Goal: Task Accomplishment & Management: Manage account settings

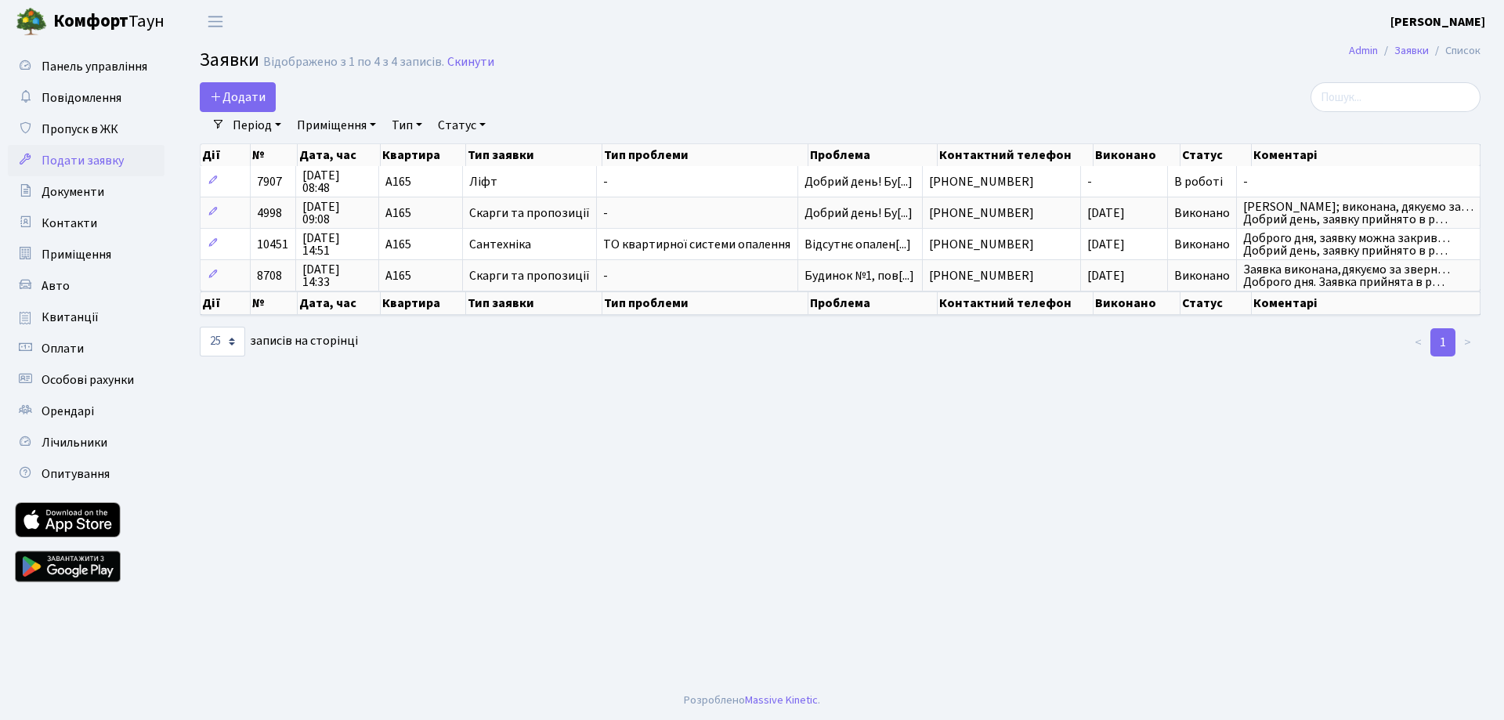
select select "25"
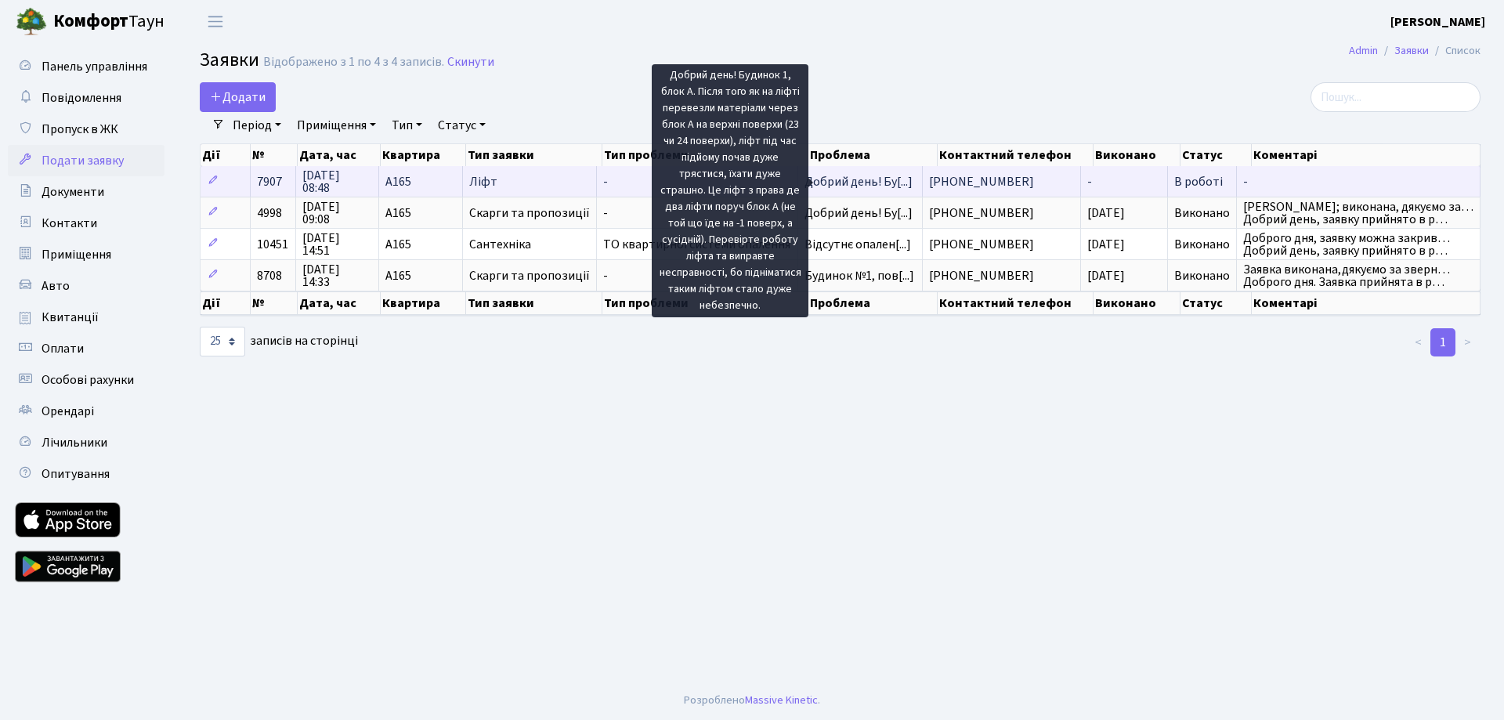
click at [837, 184] on span "Добрий день! Бу[...]" at bounding box center [859, 181] width 108 height 17
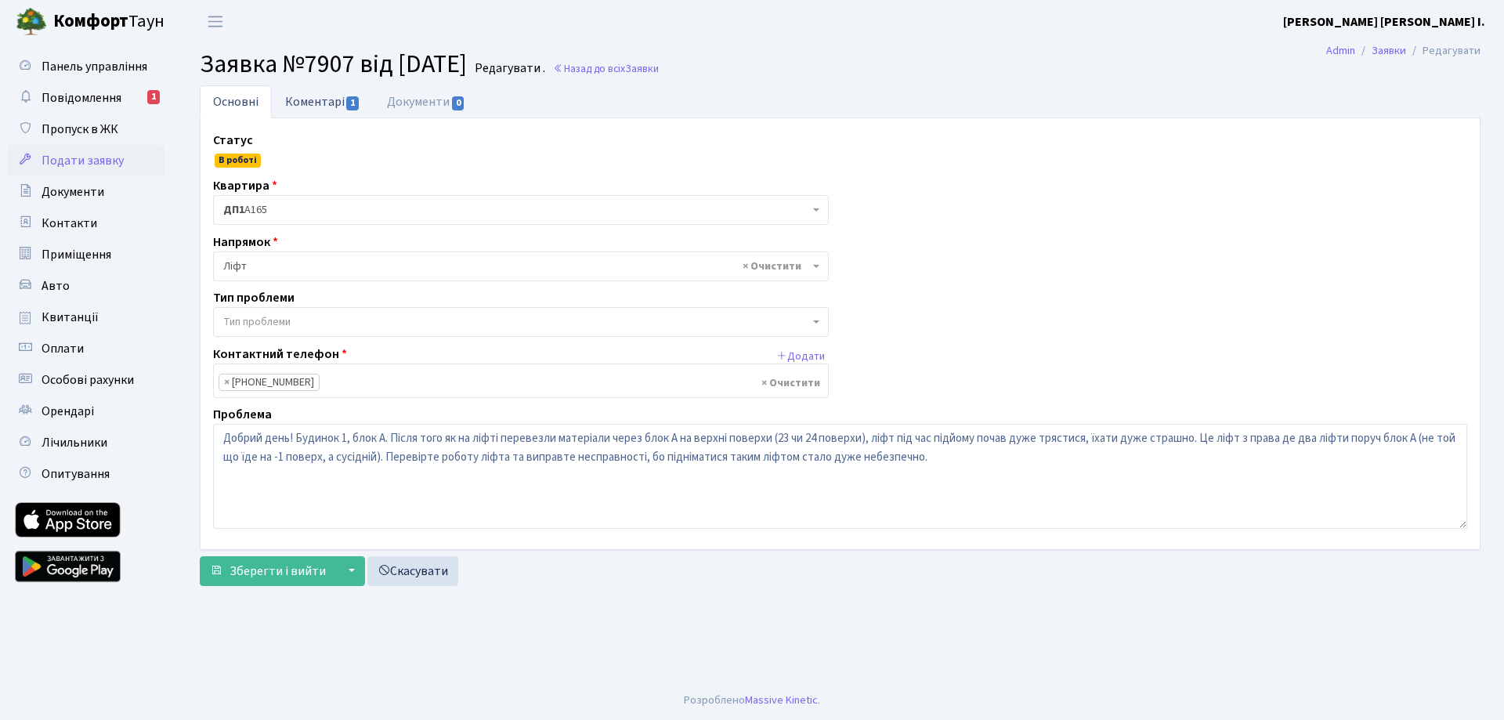
click at [320, 100] on link "Коментарі 1" at bounding box center [323, 101] width 102 height 32
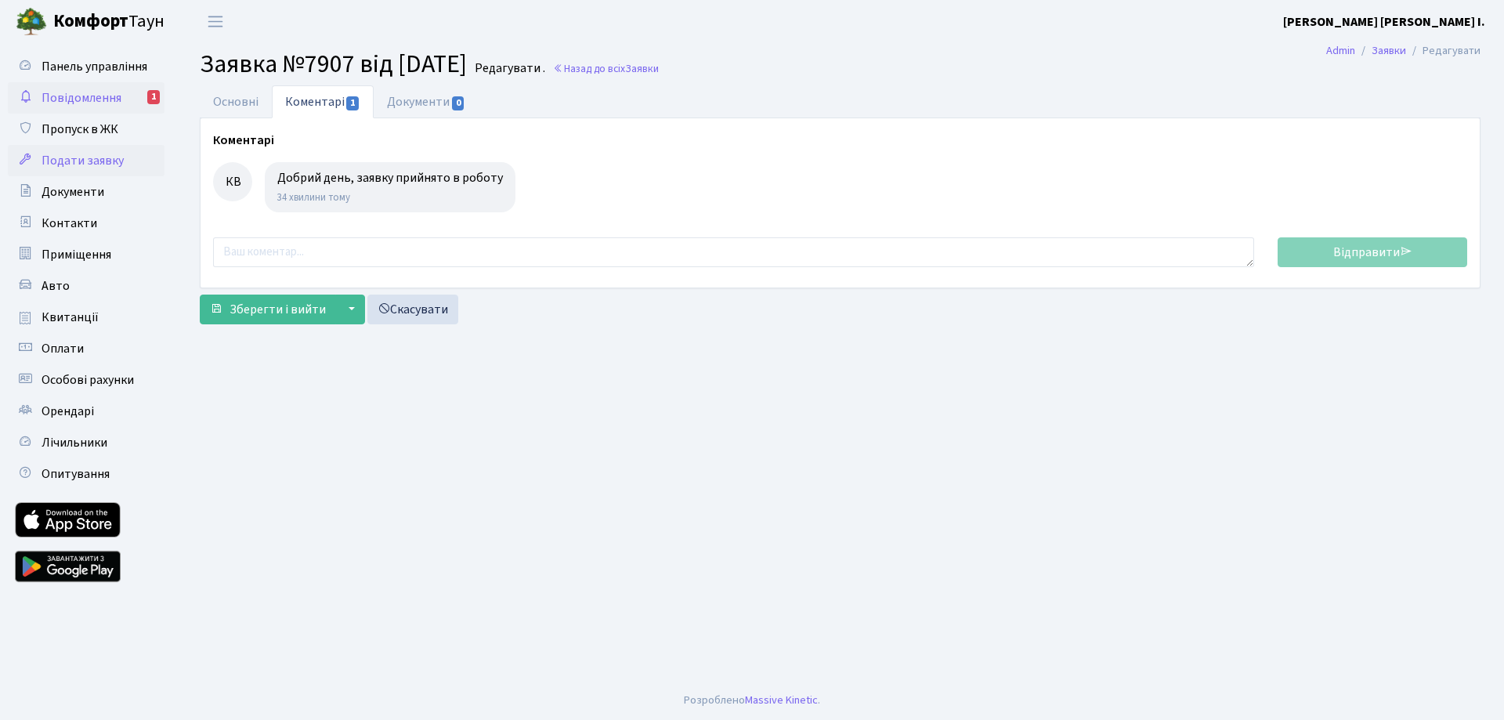
click at [59, 92] on span "Повідомлення" at bounding box center [82, 97] width 80 height 17
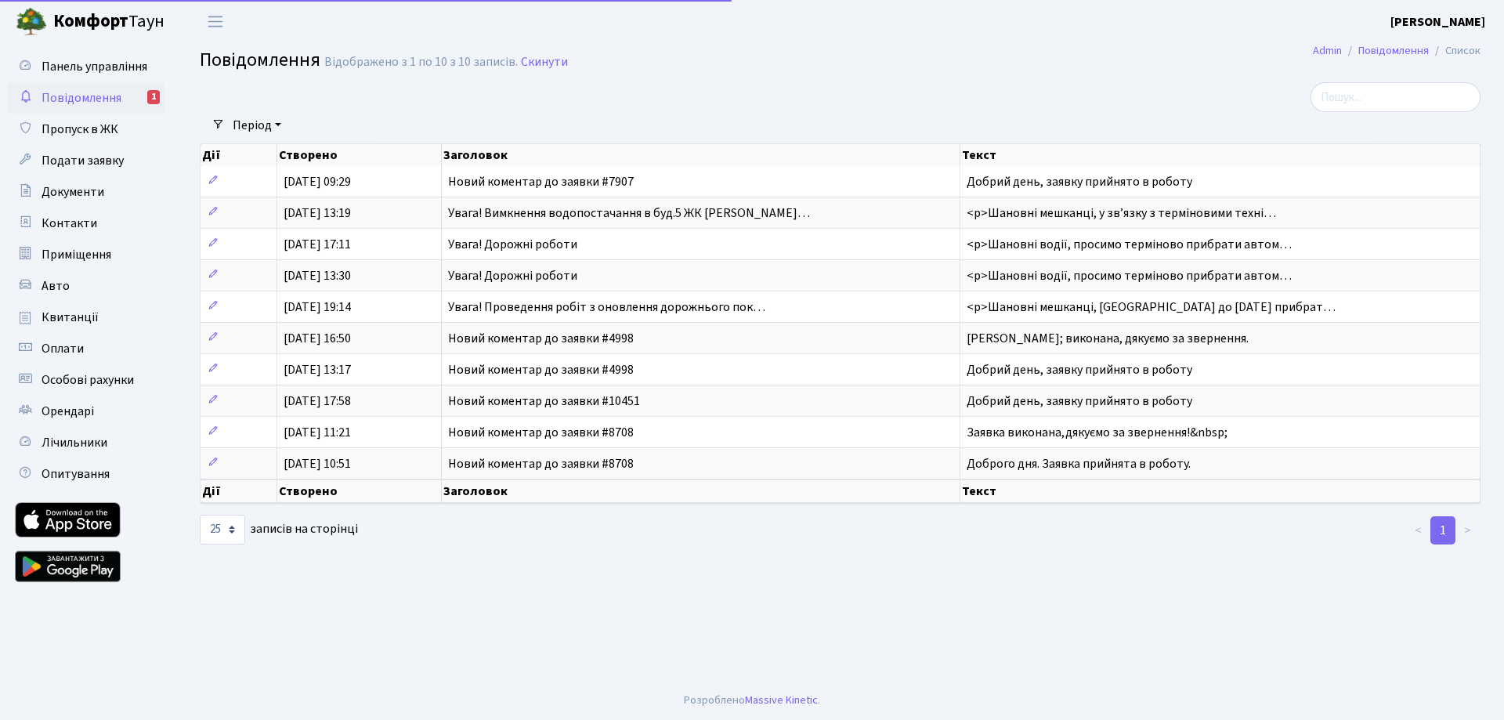
select select "25"
click at [79, 161] on span "Подати заявку" at bounding box center [83, 160] width 82 height 17
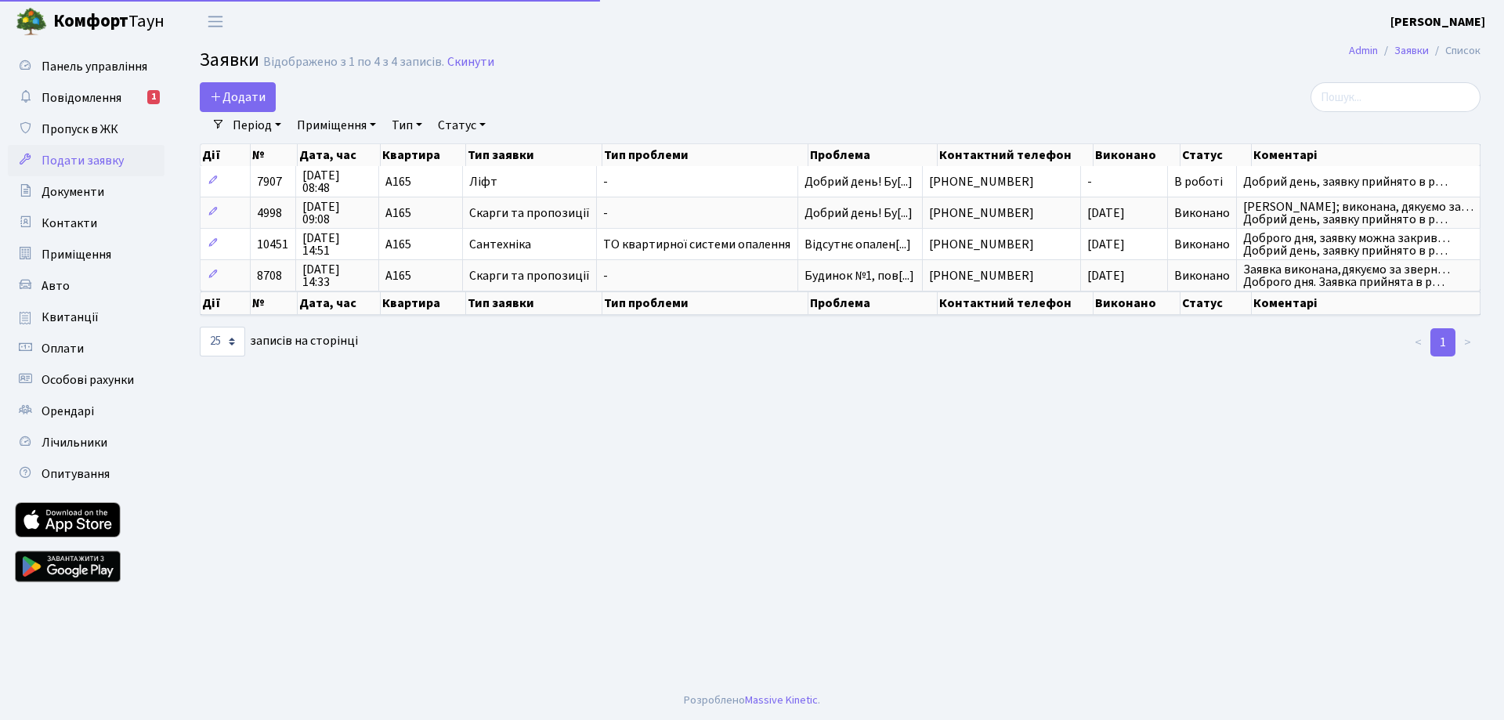
select select "25"
click at [73, 99] on span "Повідомлення" at bounding box center [82, 97] width 80 height 17
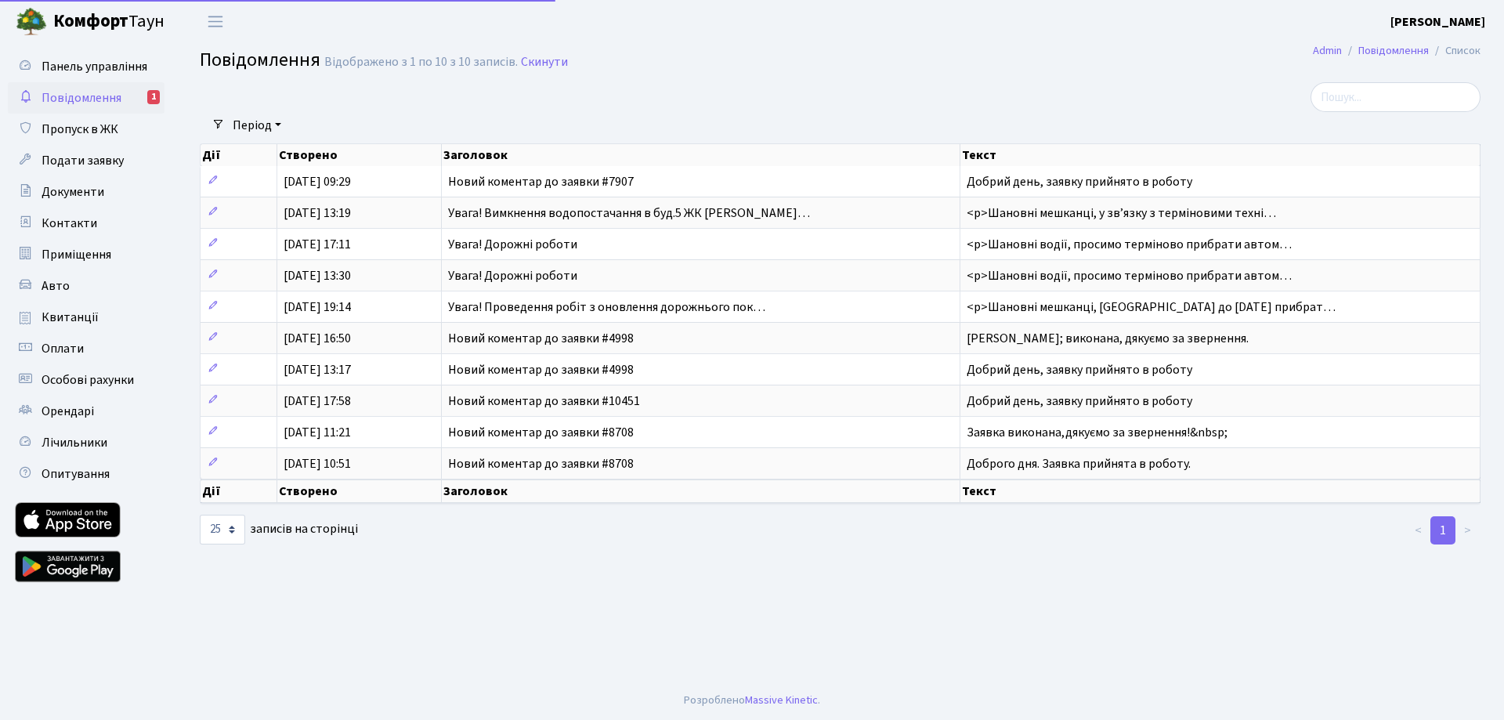
select select "25"
click at [67, 158] on span "Подати заявку" at bounding box center [83, 160] width 82 height 17
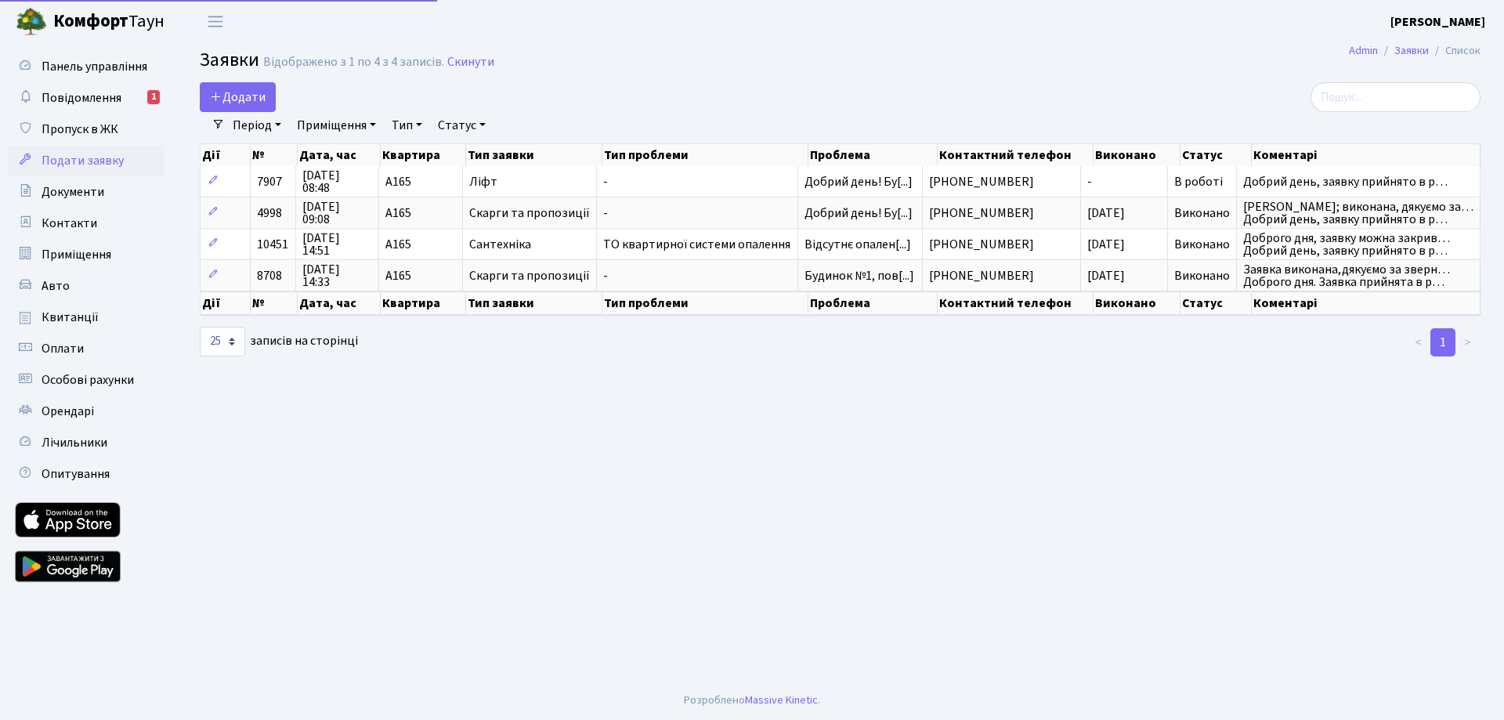
select select "25"
click at [88, 95] on span "Повідомлення" at bounding box center [82, 97] width 80 height 17
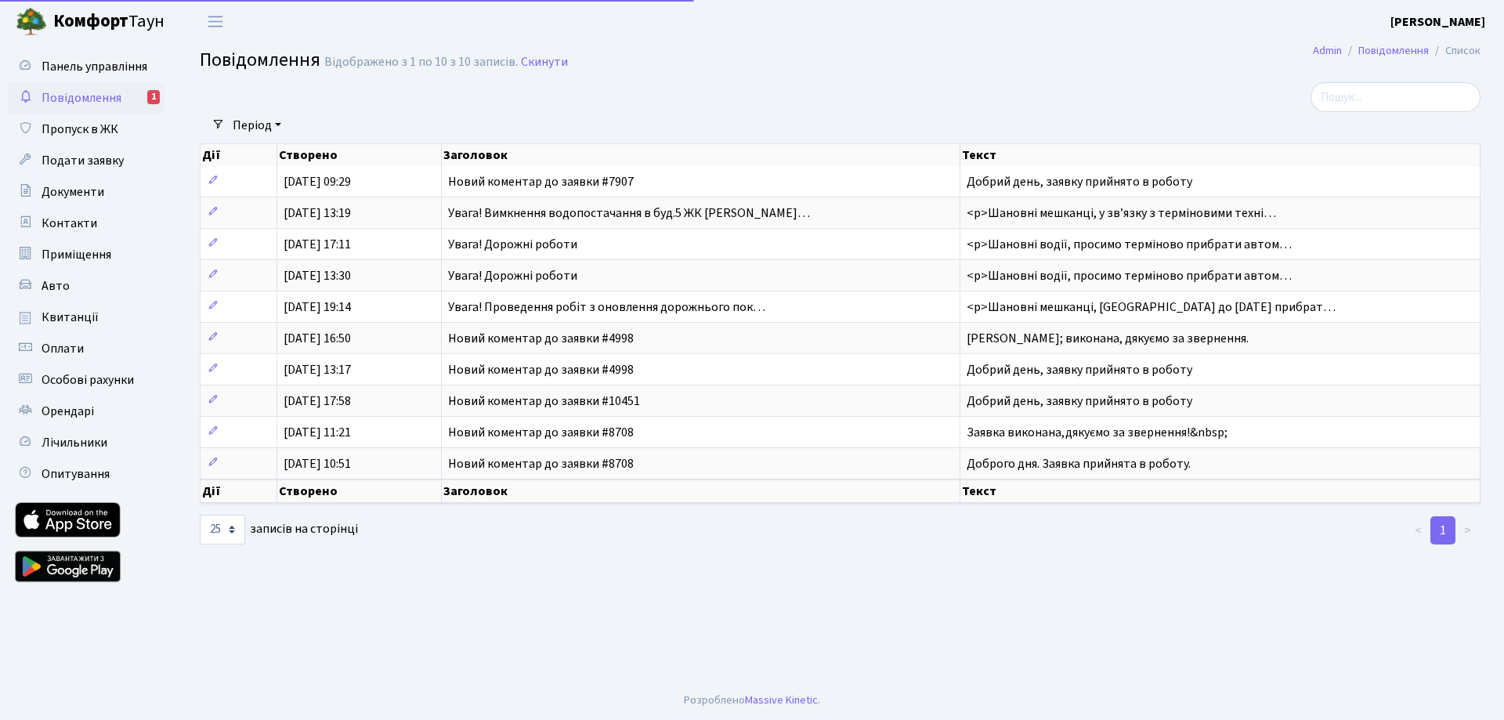
select select "25"
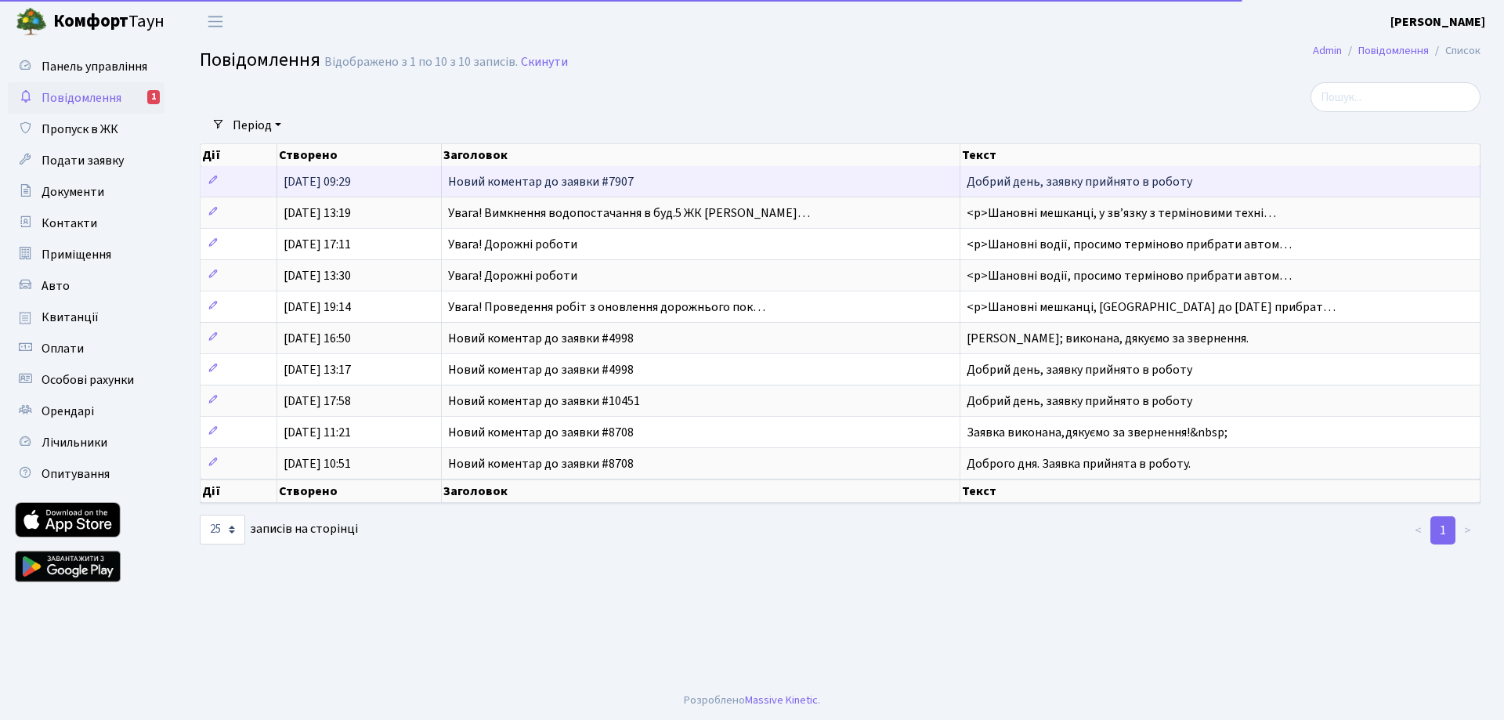
click at [560, 188] on span "Новий коментар до заявки #7907" at bounding box center [541, 181] width 186 height 17
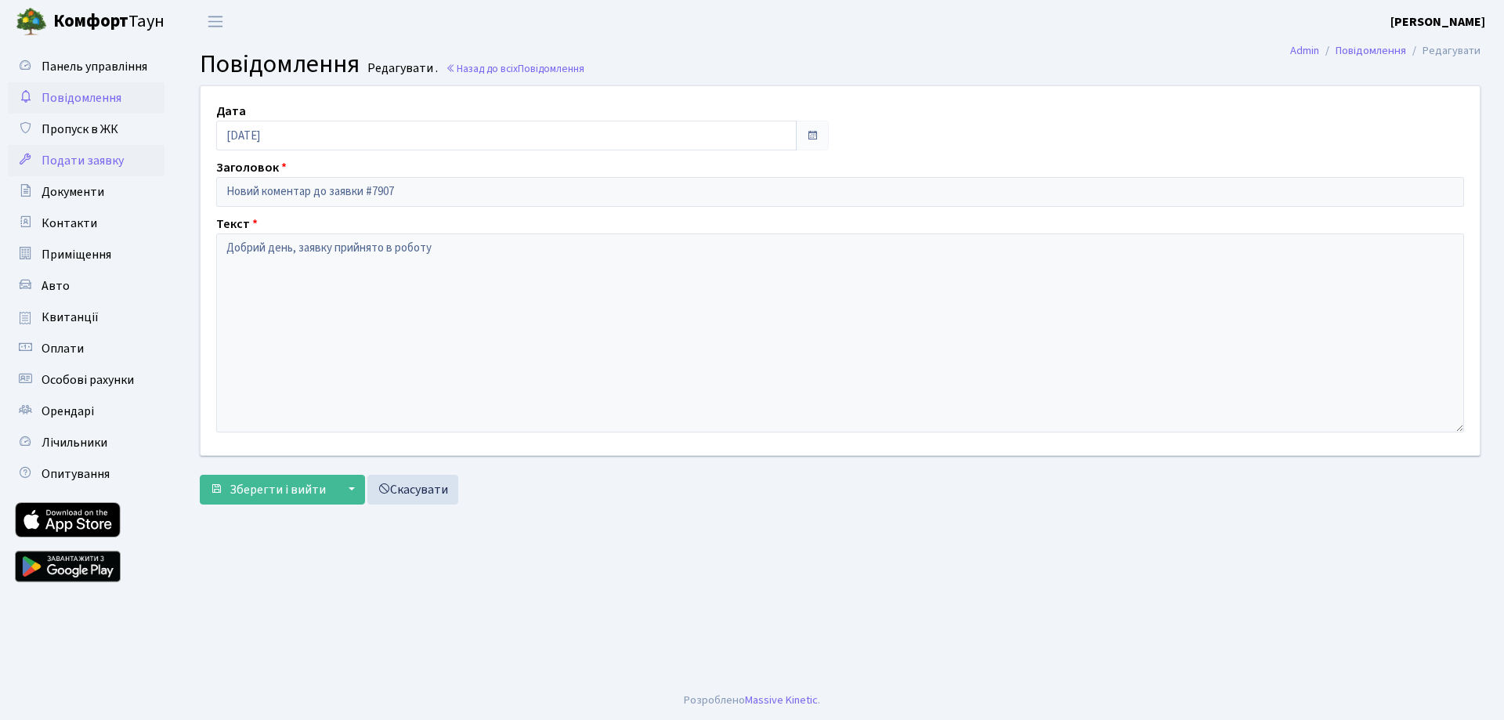
click at [71, 158] on span "Подати заявку" at bounding box center [83, 160] width 82 height 17
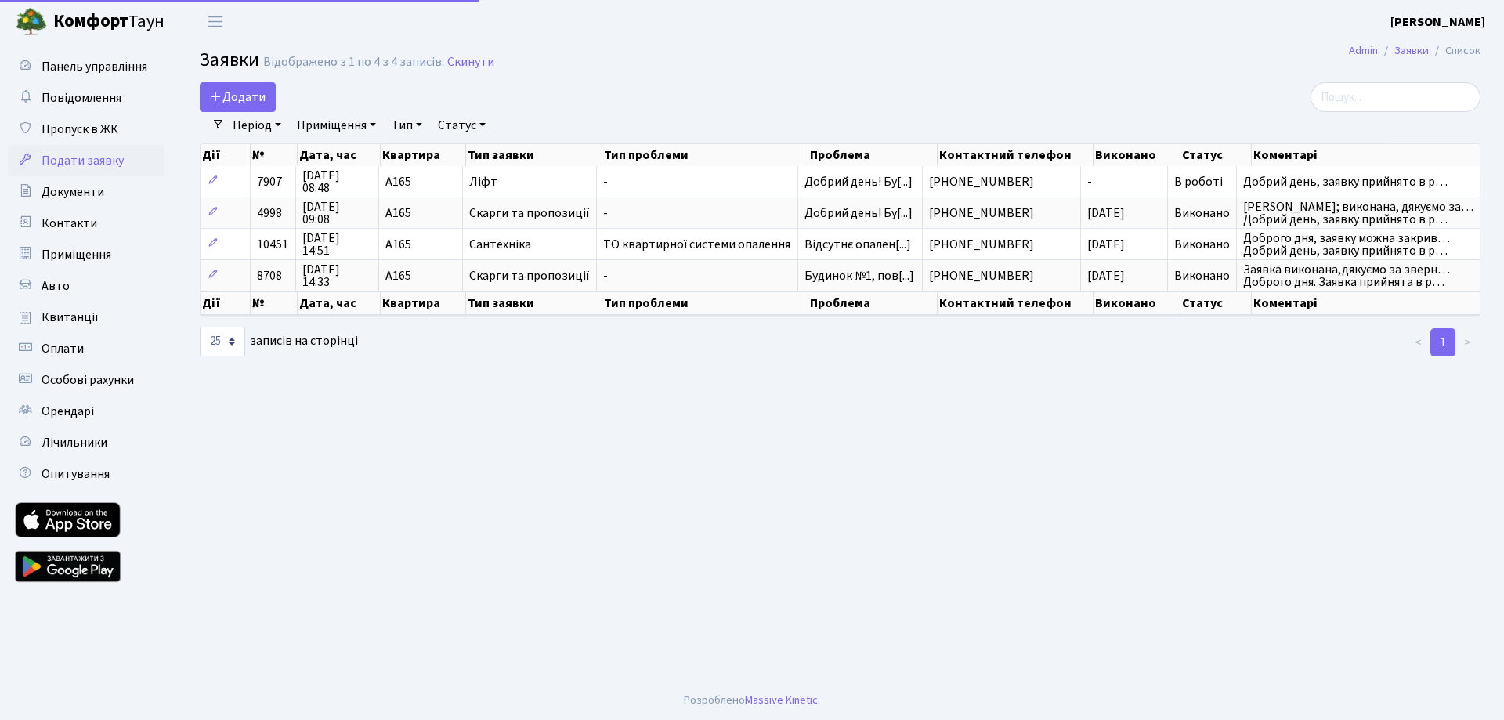
select select "25"
